Goal: Information Seeking & Learning: Learn about a topic

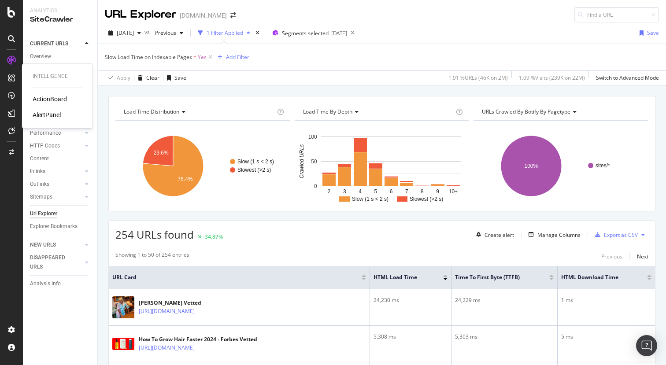
click at [51, 100] on div "ActionBoard" at bounding box center [50, 99] width 34 height 9
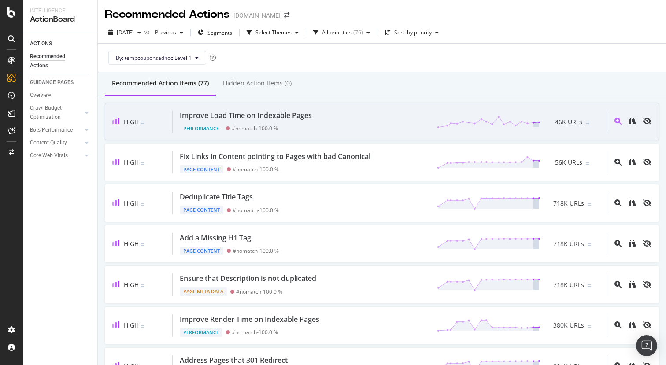
click at [358, 122] on div "Improve Load Time on Indexable Pages Performance #nomatch - 100.0 % 46K URLs" at bounding box center [390, 122] width 434 height 22
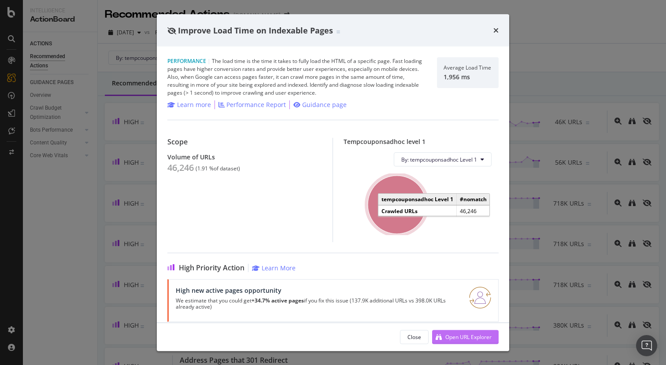
click at [443, 336] on div "Open URL Explorer" at bounding box center [461, 336] width 59 height 13
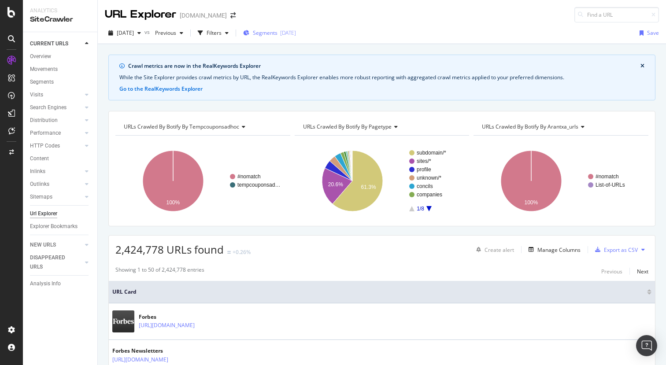
click at [277, 31] on span "Segments" at bounding box center [265, 32] width 25 height 7
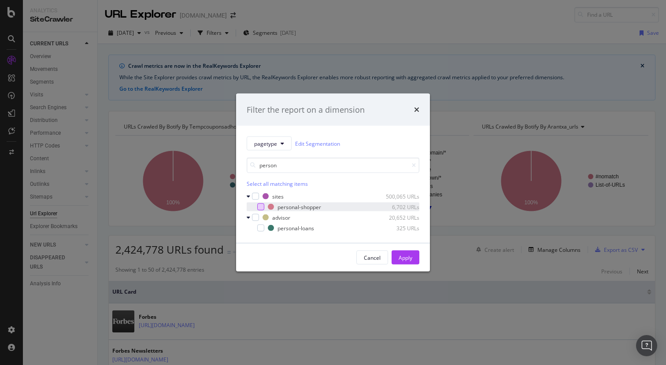
click at [262, 206] on div "modal" at bounding box center [260, 206] width 7 height 7
click at [301, 162] on input "person" at bounding box center [333, 165] width 173 height 15
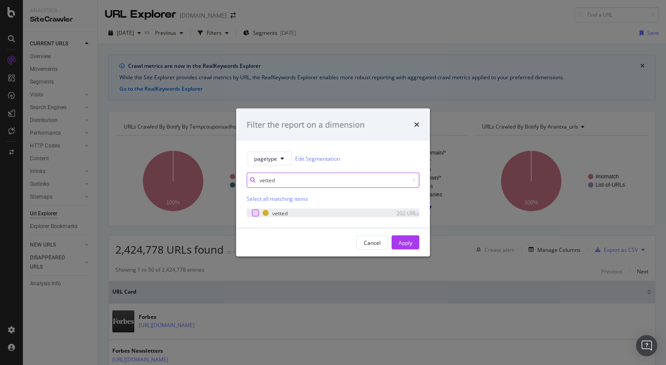
type input "vetted"
click at [256, 215] on div "modal" at bounding box center [255, 213] width 7 height 7
click at [404, 242] on div "Apply" at bounding box center [406, 242] width 14 height 7
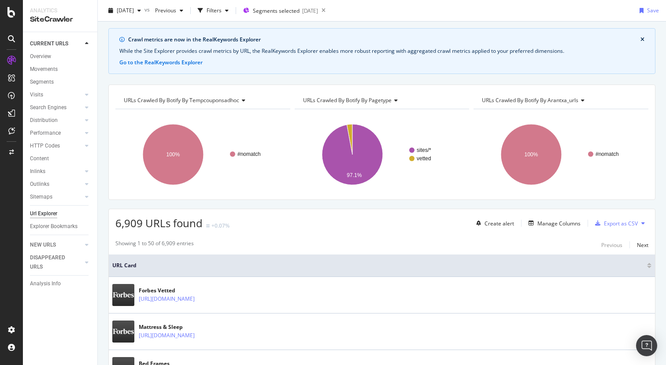
scroll to position [17, 0]
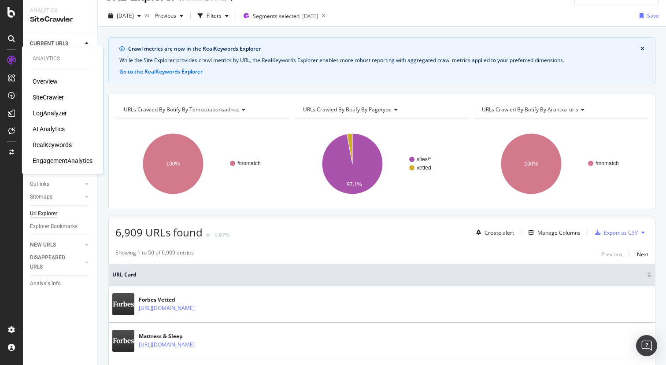
click at [67, 160] on div "EngagementAnalytics" at bounding box center [63, 160] width 60 height 9
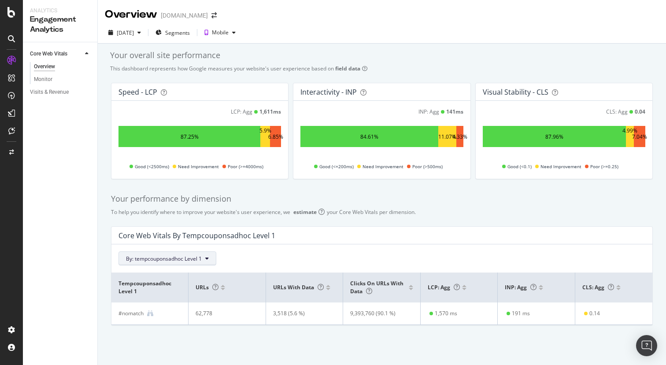
click at [154, 262] on span "By: tempcouponsadhoc Level 1" at bounding box center [164, 258] width 76 height 7
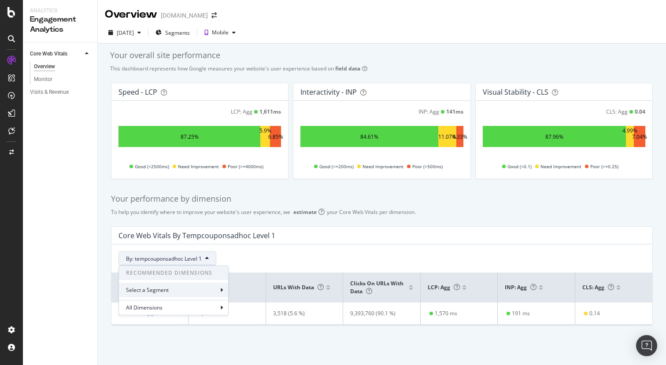
click at [155, 286] on div "Select a Segment" at bounding box center [148, 289] width 44 height 7
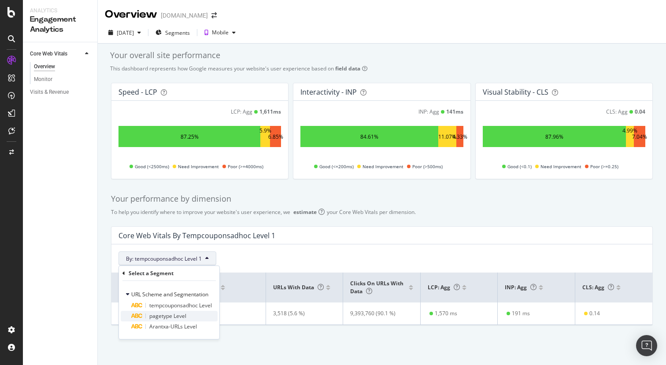
click at [160, 313] on span "pagetype Level" at bounding box center [167, 315] width 37 height 7
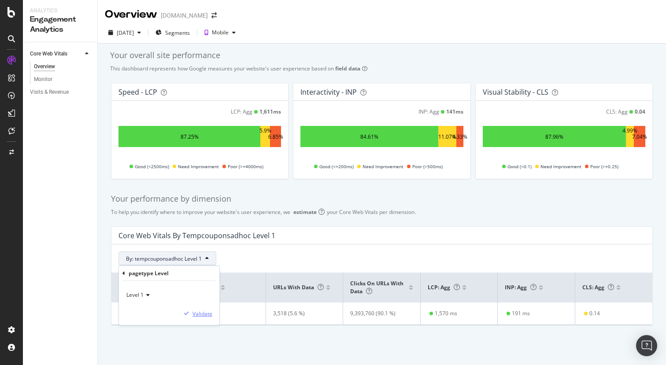
click at [196, 313] on div "Validate" at bounding box center [202, 313] width 20 height 7
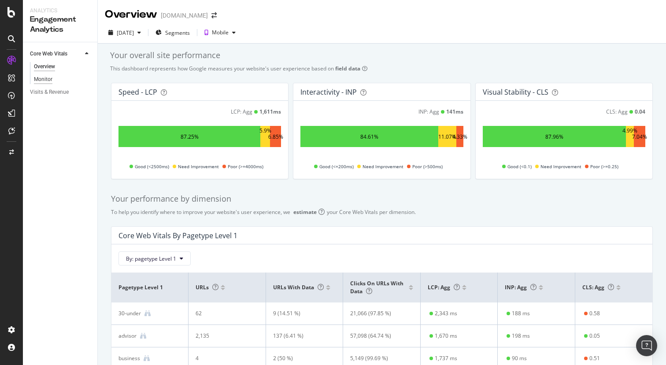
click at [45, 78] on div "Monitor" at bounding box center [43, 79] width 18 height 9
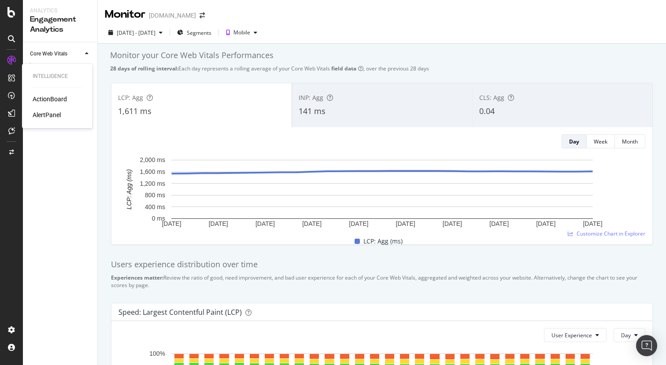
click at [44, 99] on div "ActionBoard" at bounding box center [50, 99] width 34 height 9
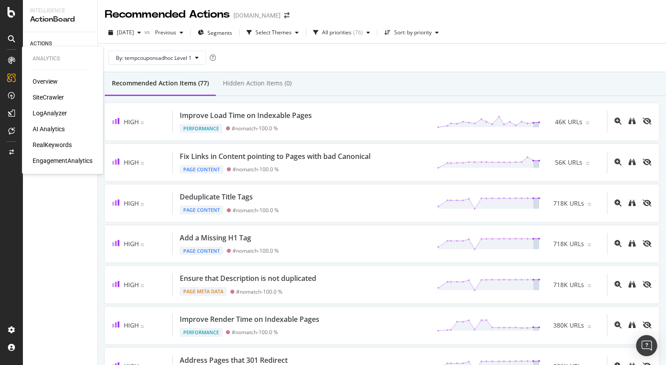
click at [53, 81] on div "Overview" at bounding box center [45, 81] width 25 height 9
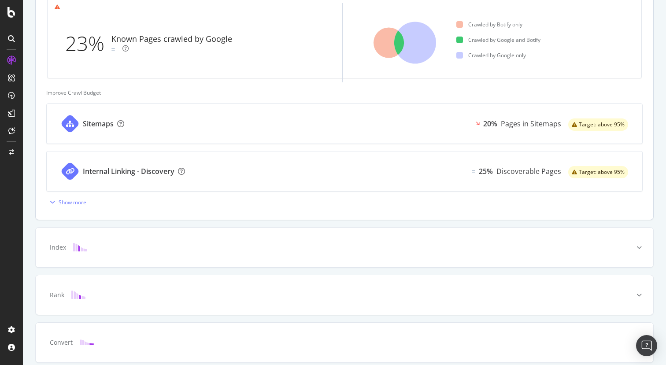
scroll to position [315, 0]
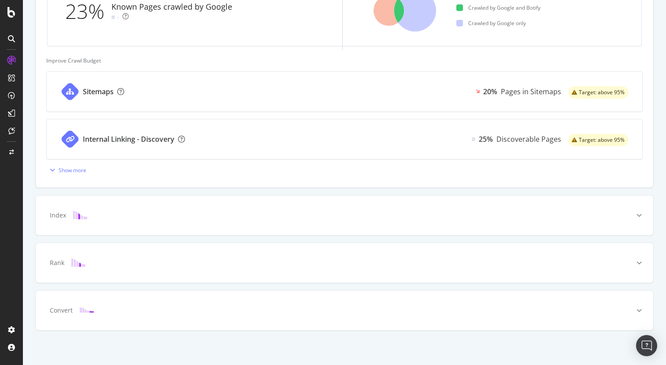
click at [391, 92] on div "Sitemaps 20% Pages in Sitemaps Target: above 95%" at bounding box center [344, 92] width 595 height 40
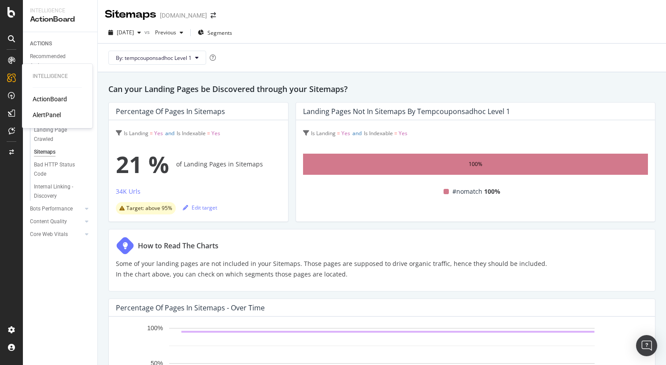
click at [38, 97] on div "ActionBoard" at bounding box center [50, 99] width 34 height 9
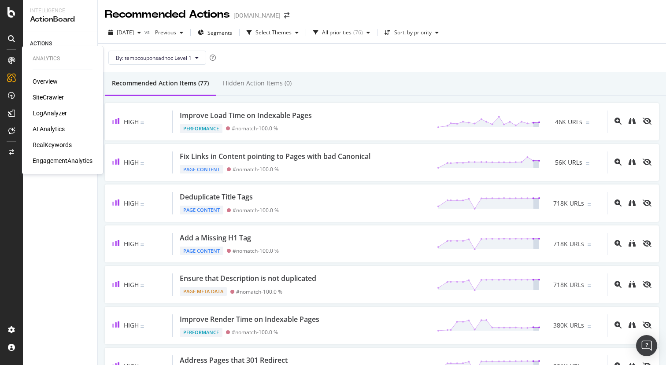
click at [59, 96] on div "SiteCrawler" at bounding box center [48, 97] width 31 height 9
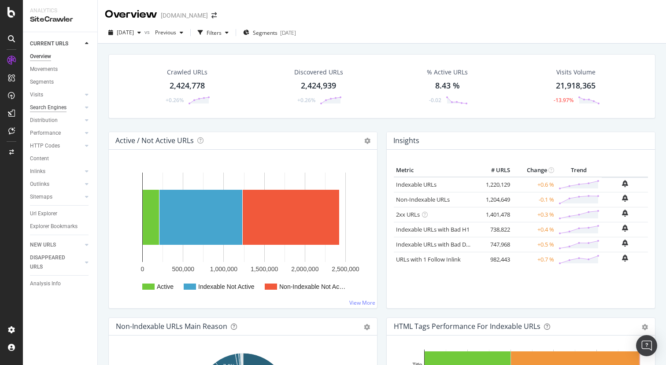
click at [50, 106] on div "Search Engines" at bounding box center [48, 107] width 37 height 9
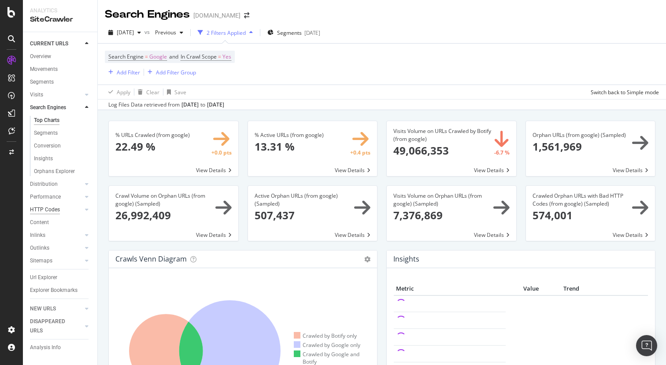
click at [48, 210] on div "HTTP Codes" at bounding box center [45, 209] width 30 height 9
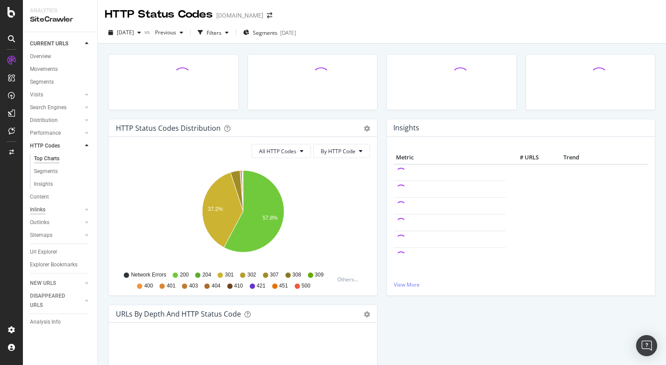
click at [40, 208] on div "Inlinks" at bounding box center [37, 209] width 15 height 9
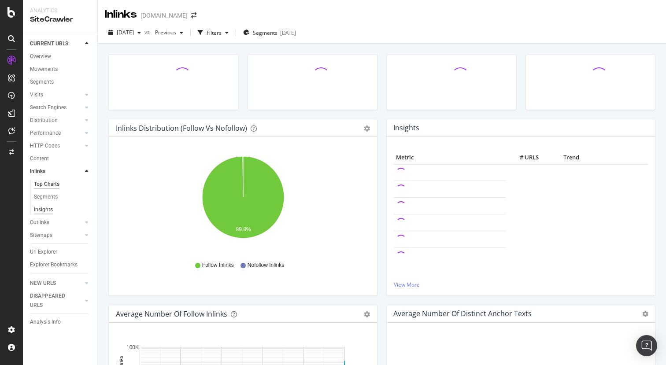
click at [47, 207] on div "Insights" at bounding box center [43, 209] width 19 height 9
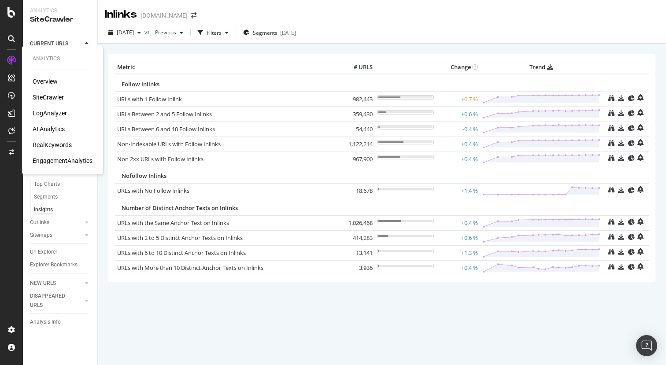
click at [39, 80] on div "Overview" at bounding box center [45, 81] width 25 height 9
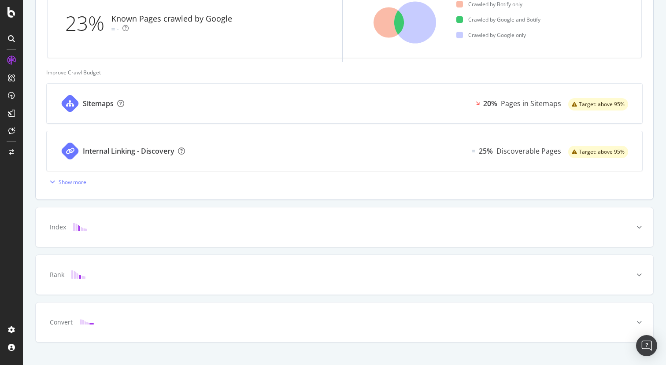
scroll to position [319, 0]
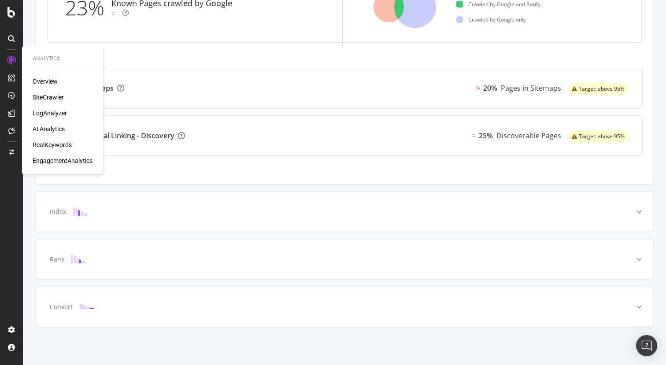
click at [60, 96] on div "SiteCrawler" at bounding box center [48, 97] width 31 height 9
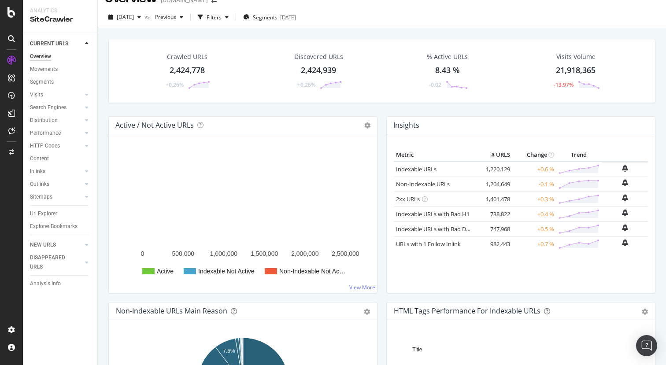
scroll to position [22, 0]
